Goal: Information Seeking & Learning: Learn about a topic

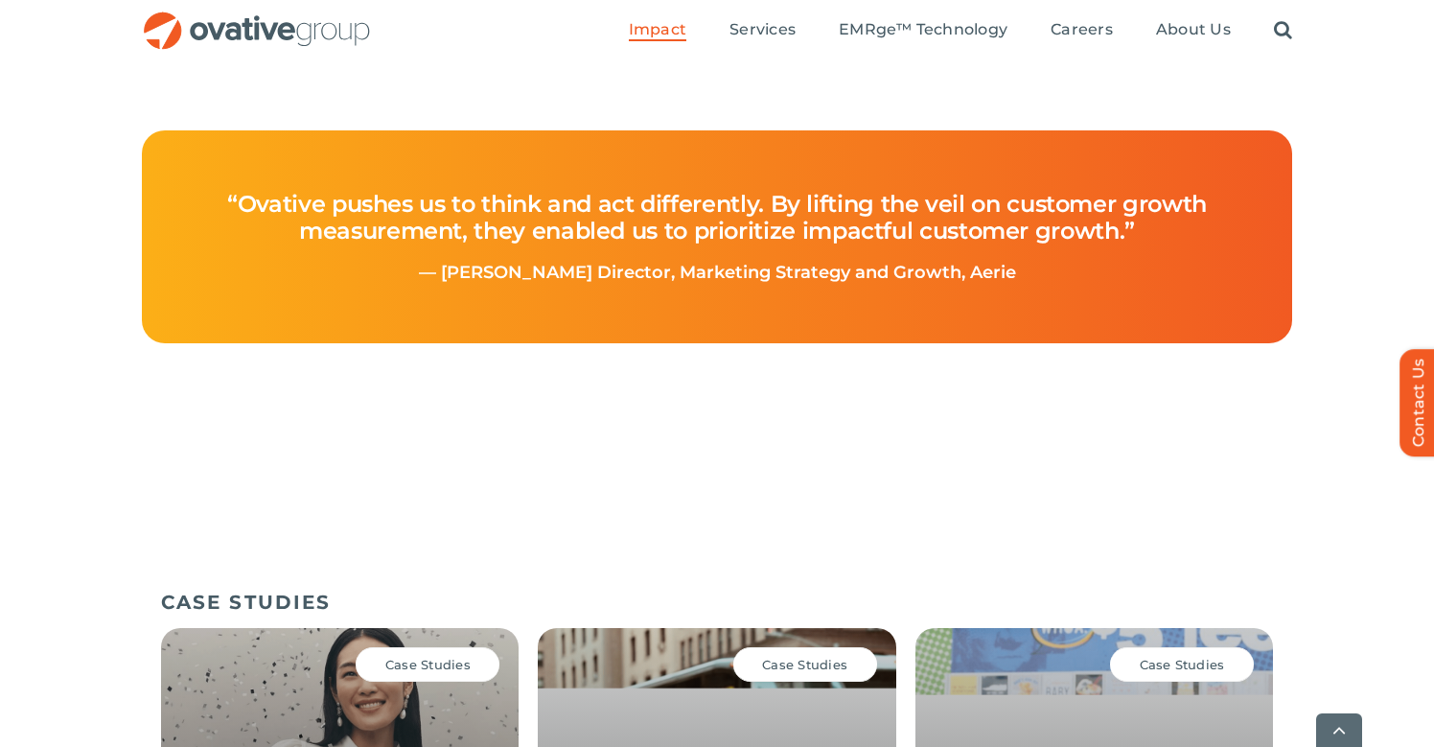
scroll to position [855, 0]
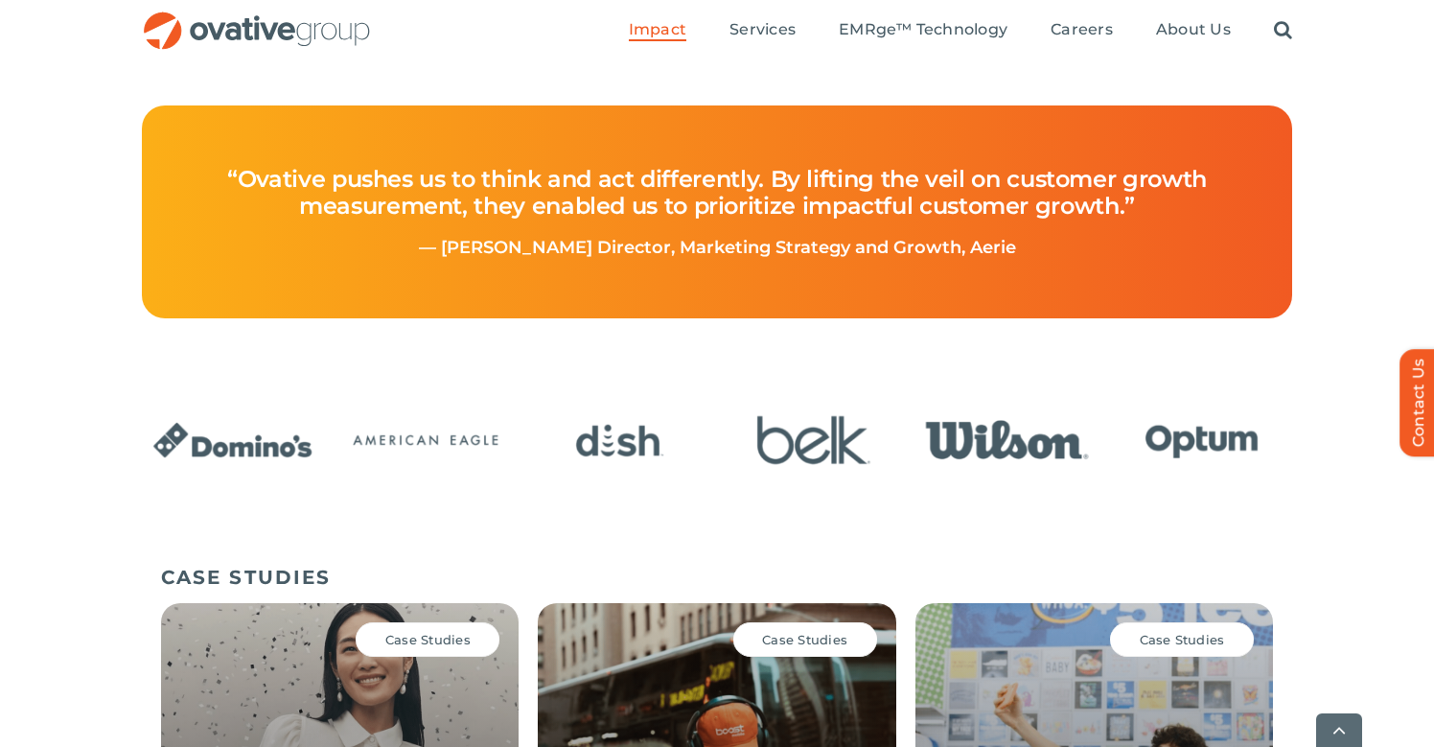
click at [622, 470] on img "3 / 24" at bounding box center [619, 440] width 181 height 75
click at [622, 449] on img "3 / 24" at bounding box center [619, 440] width 181 height 75
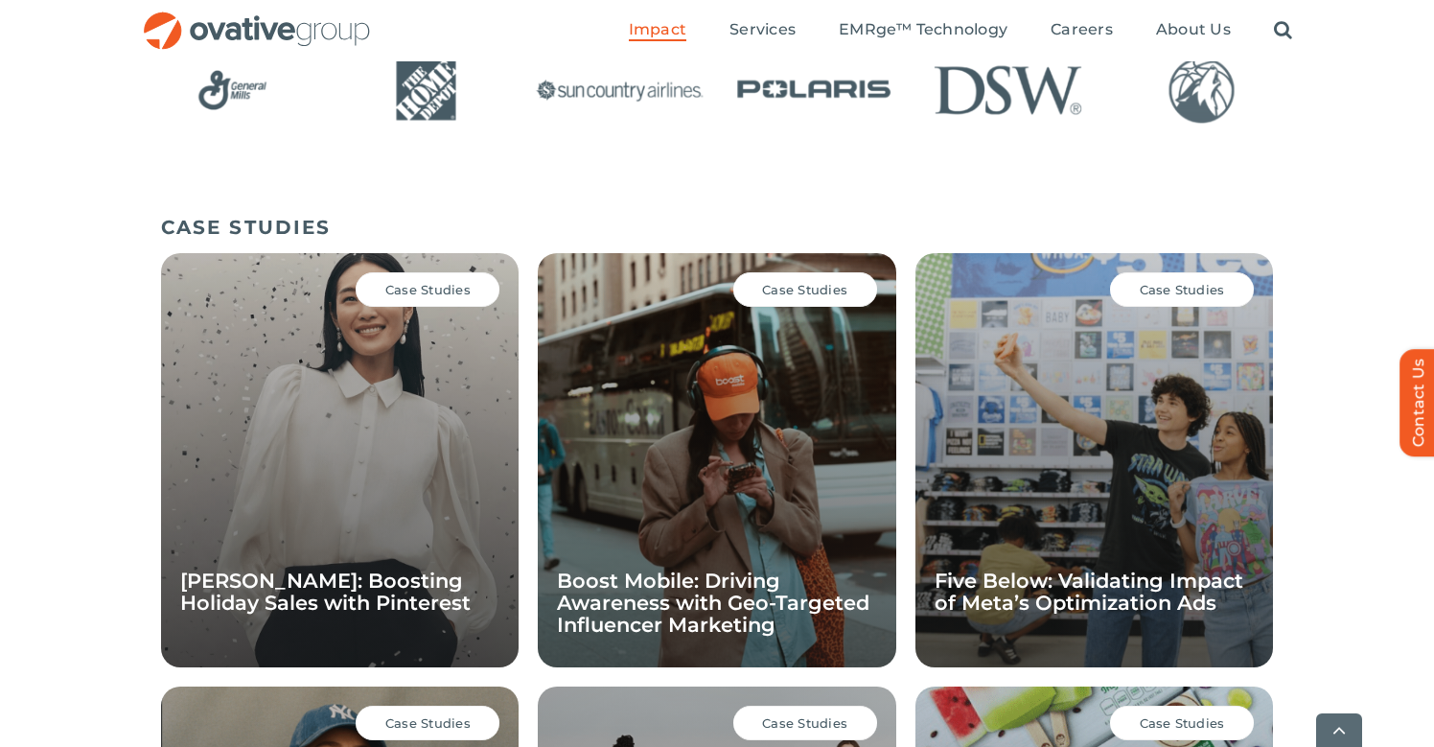
scroll to position [1360, 0]
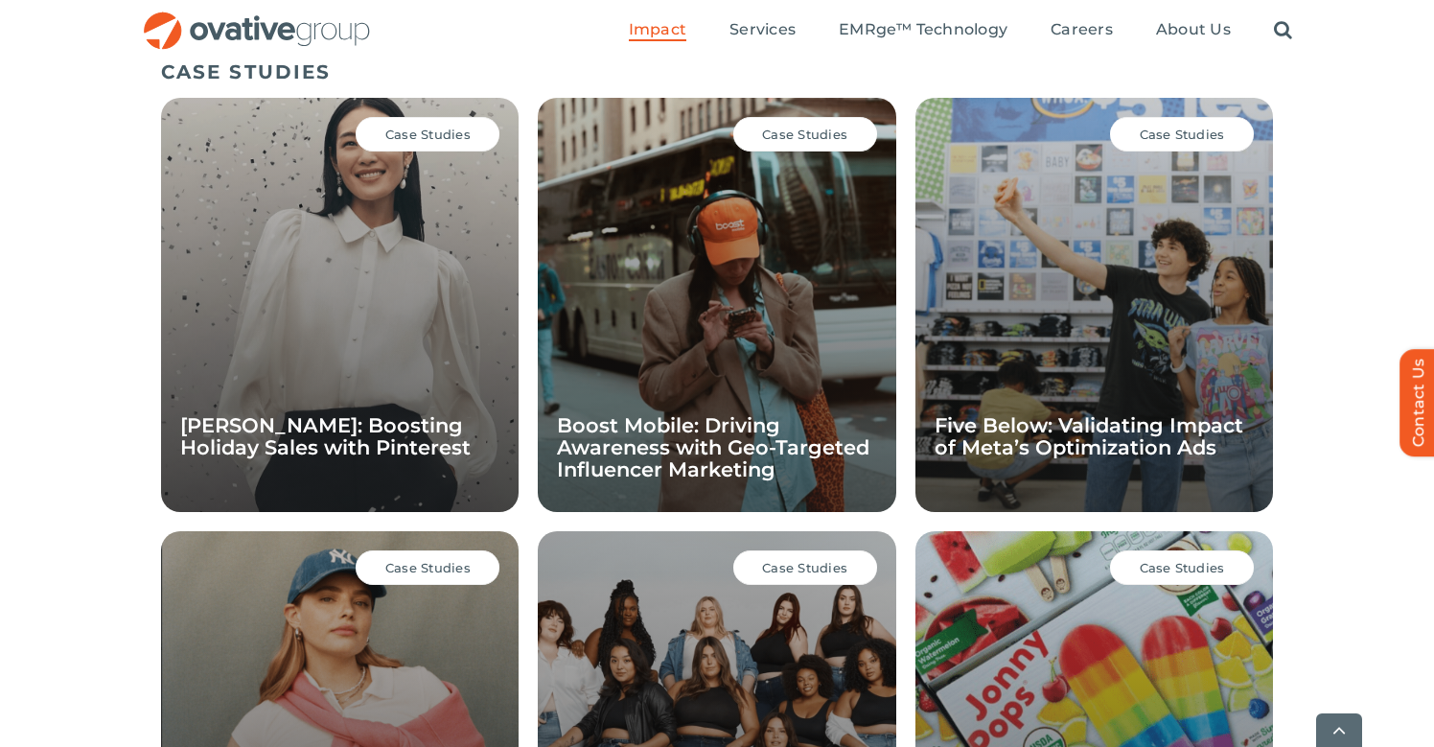
click at [719, 387] on div "Case Studies Boost Mobile: Driving Awareness with Geo-Targeted Influencer Marke…" at bounding box center [717, 305] width 358 height 414
click at [803, 134] on span "Case Studies" at bounding box center [804, 134] width 85 height 15
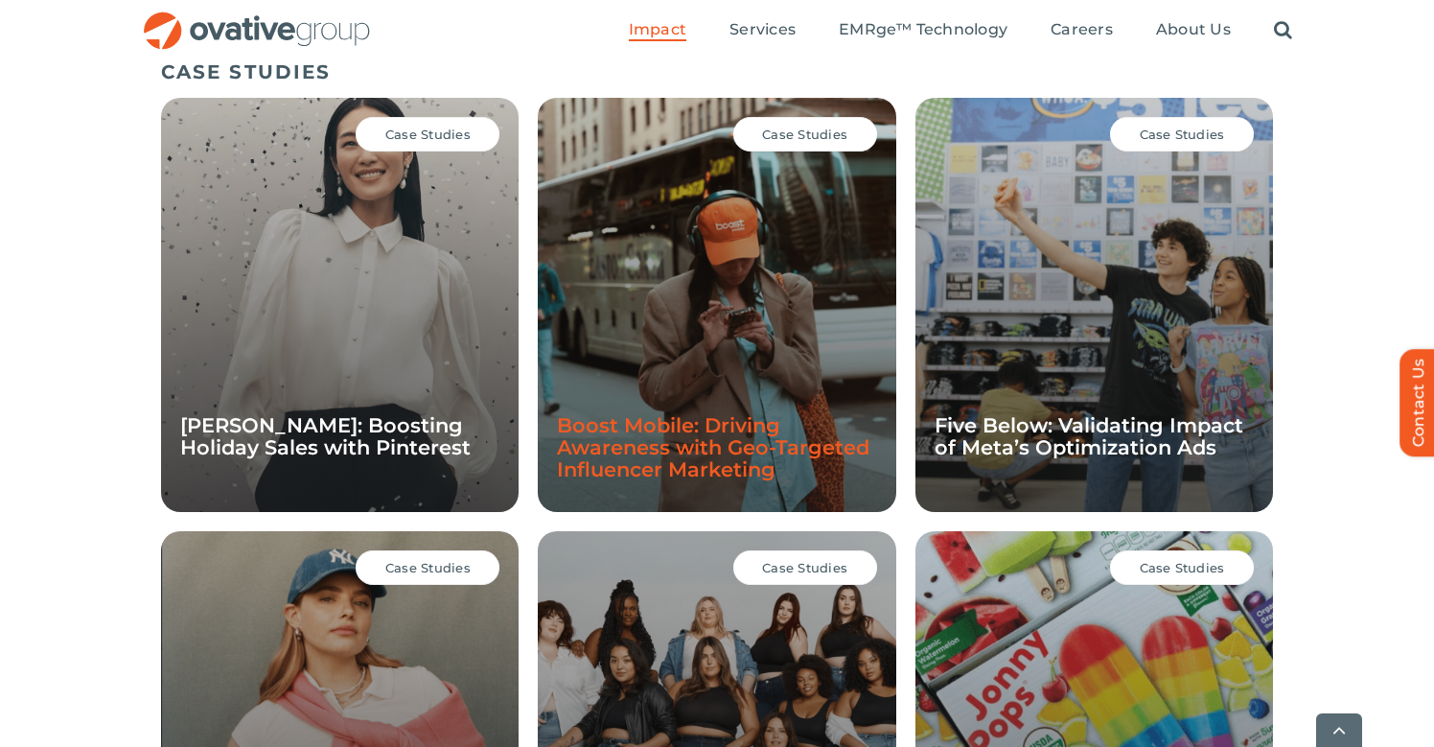
click at [698, 446] on link "Boost Mobile: Driving Awareness with Geo-Targeted Influencer Marketing" at bounding box center [713, 447] width 313 height 68
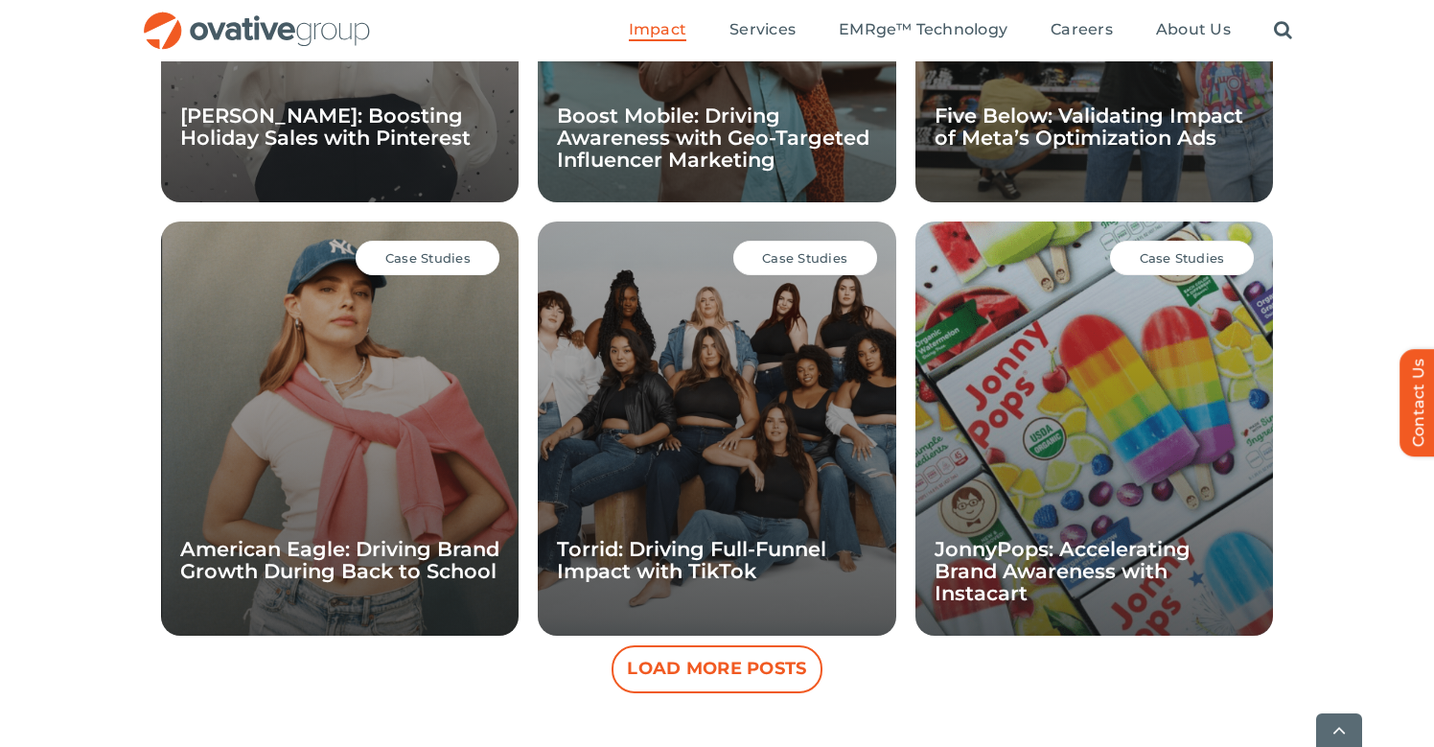
scroll to position [1675, 0]
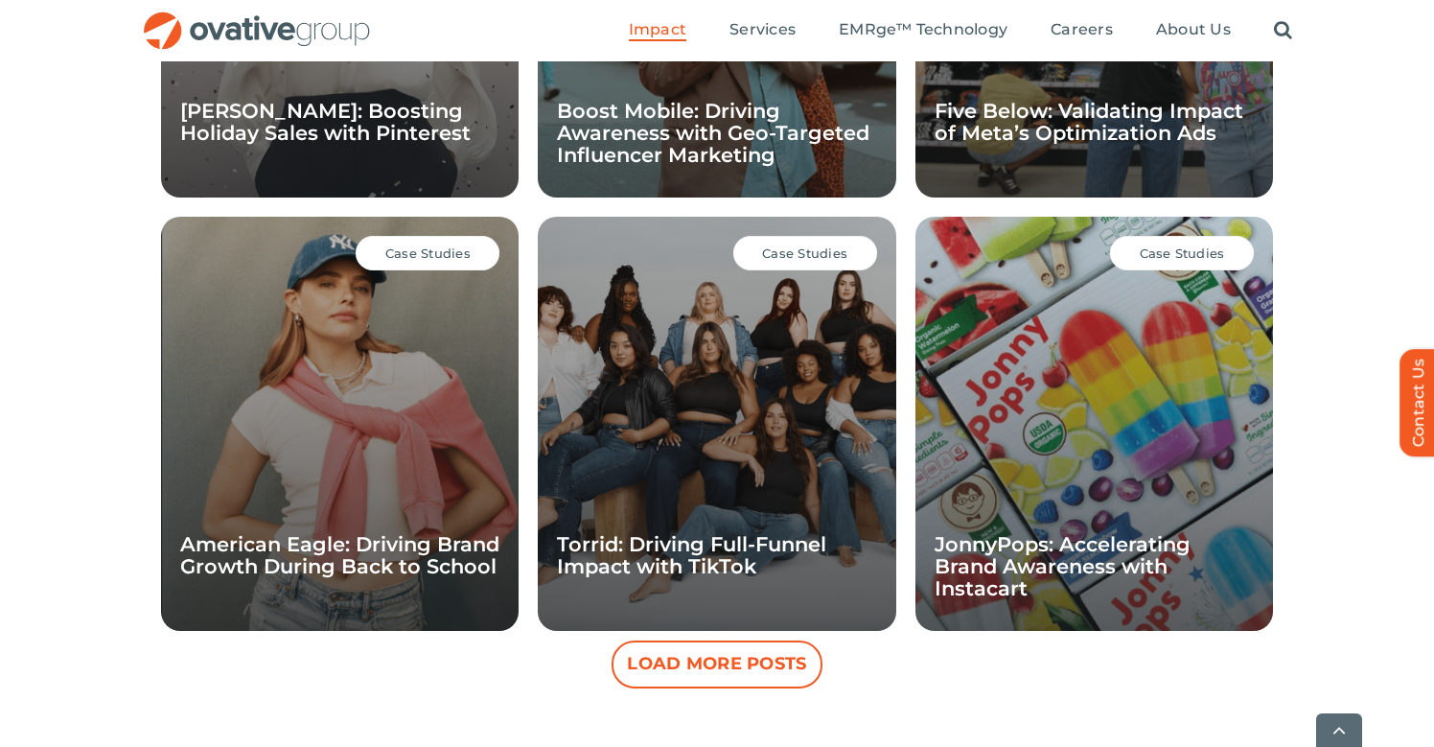
click at [739, 658] on button "Load More Posts" at bounding box center [717, 664] width 211 height 48
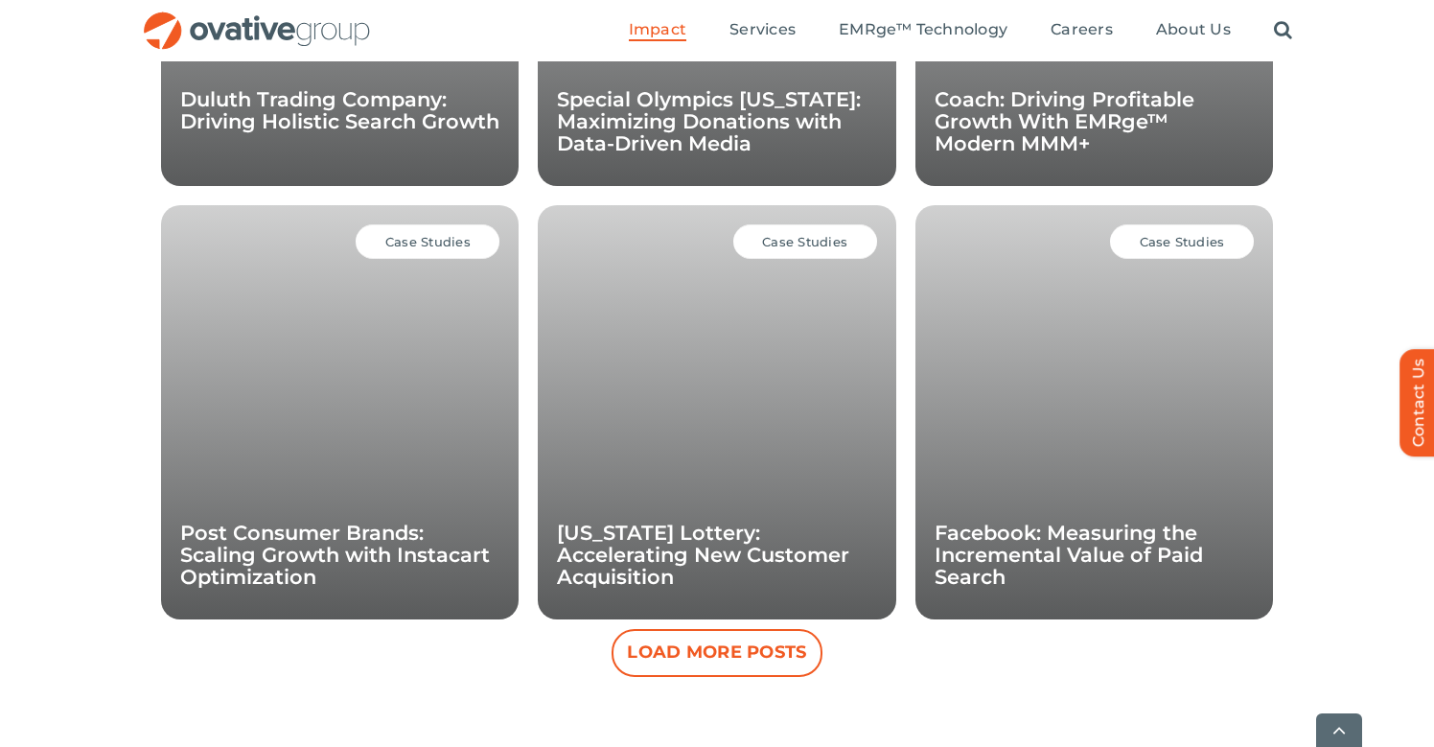
scroll to position [2758, 0]
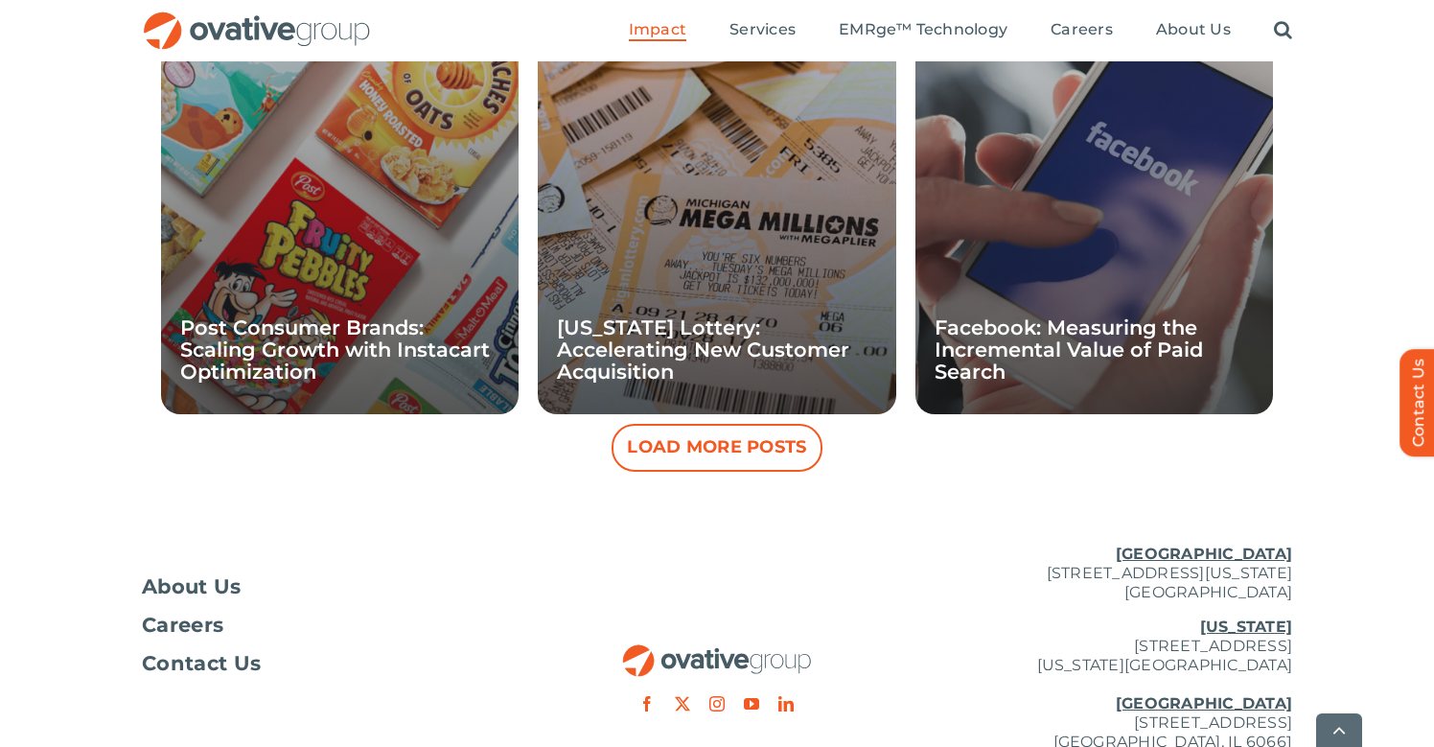
click at [762, 458] on button "Load More Posts" at bounding box center [717, 448] width 211 height 48
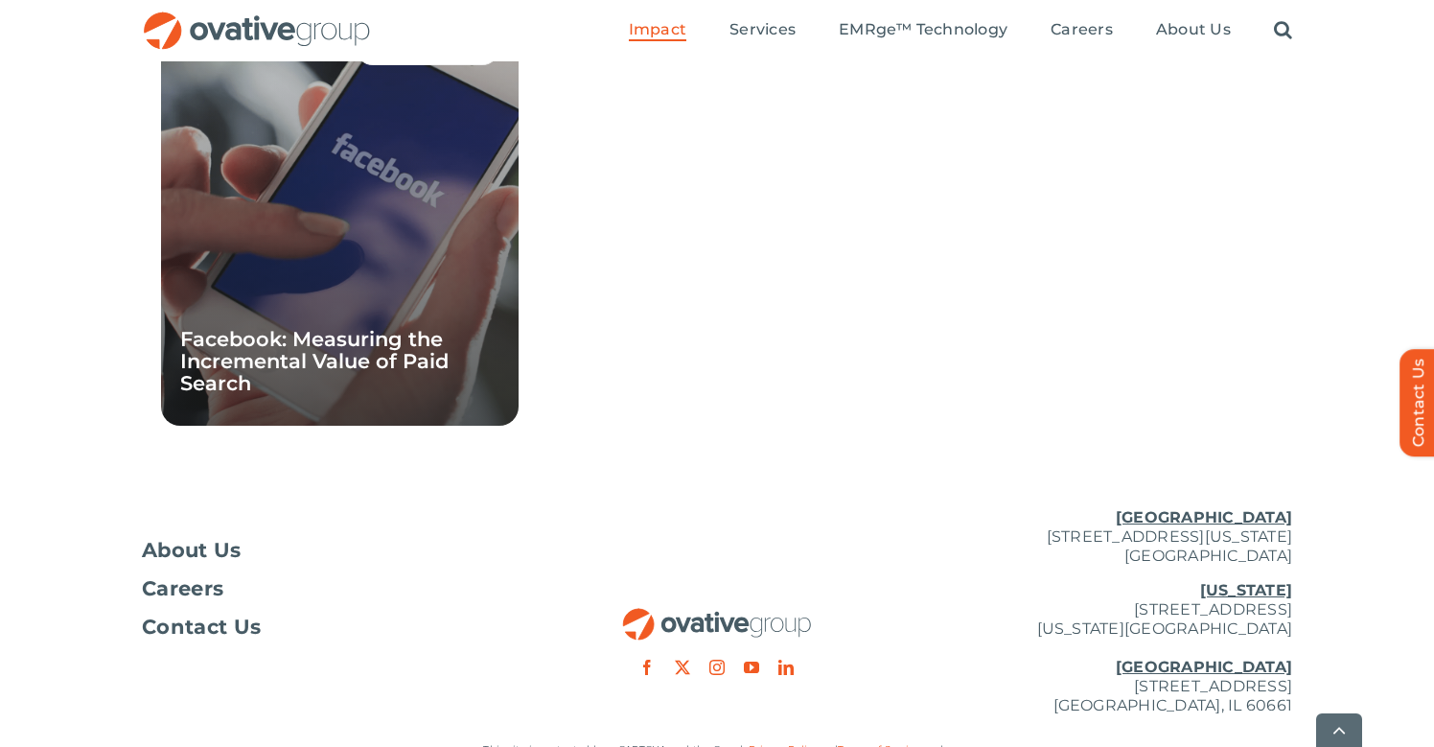
scroll to position [3206, 0]
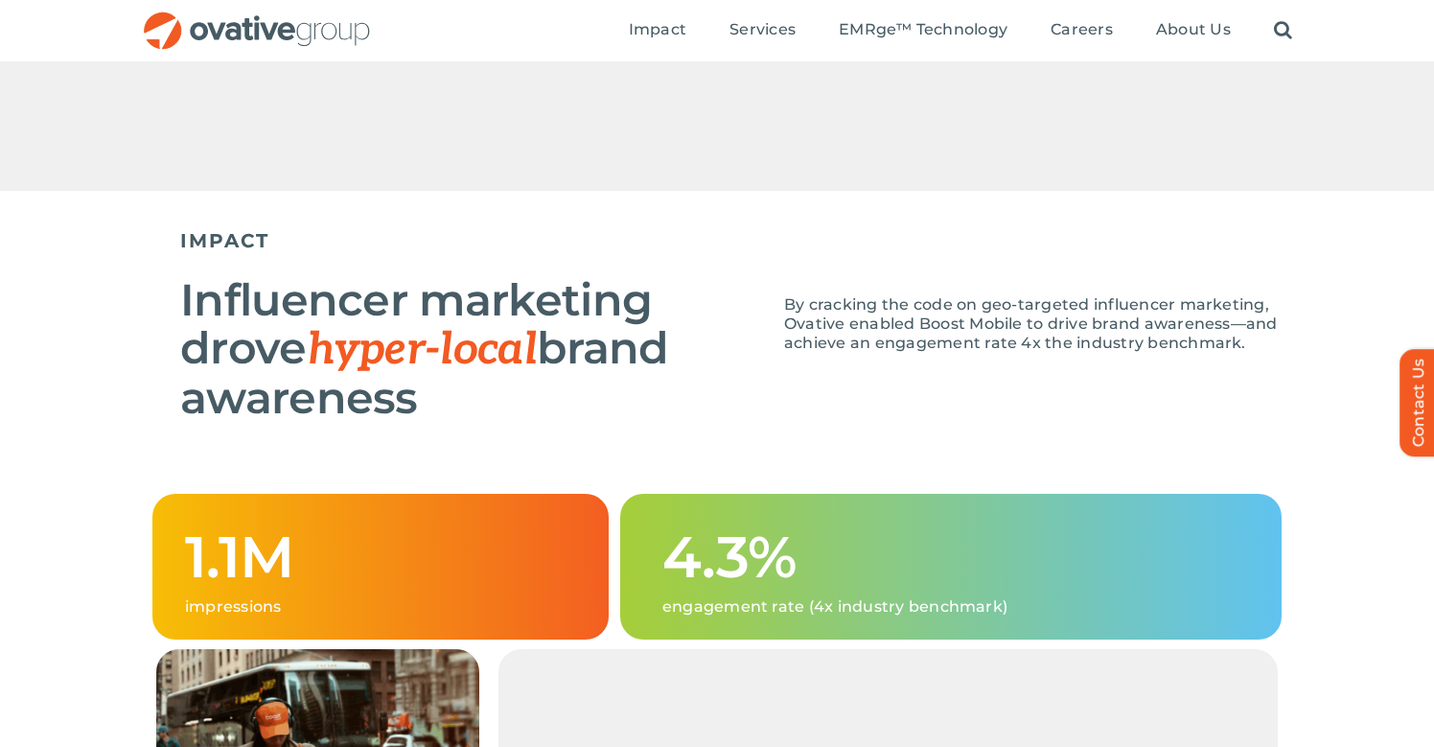
scroll to position [1466, 0]
